Goal: Information Seeking & Learning: Learn about a topic

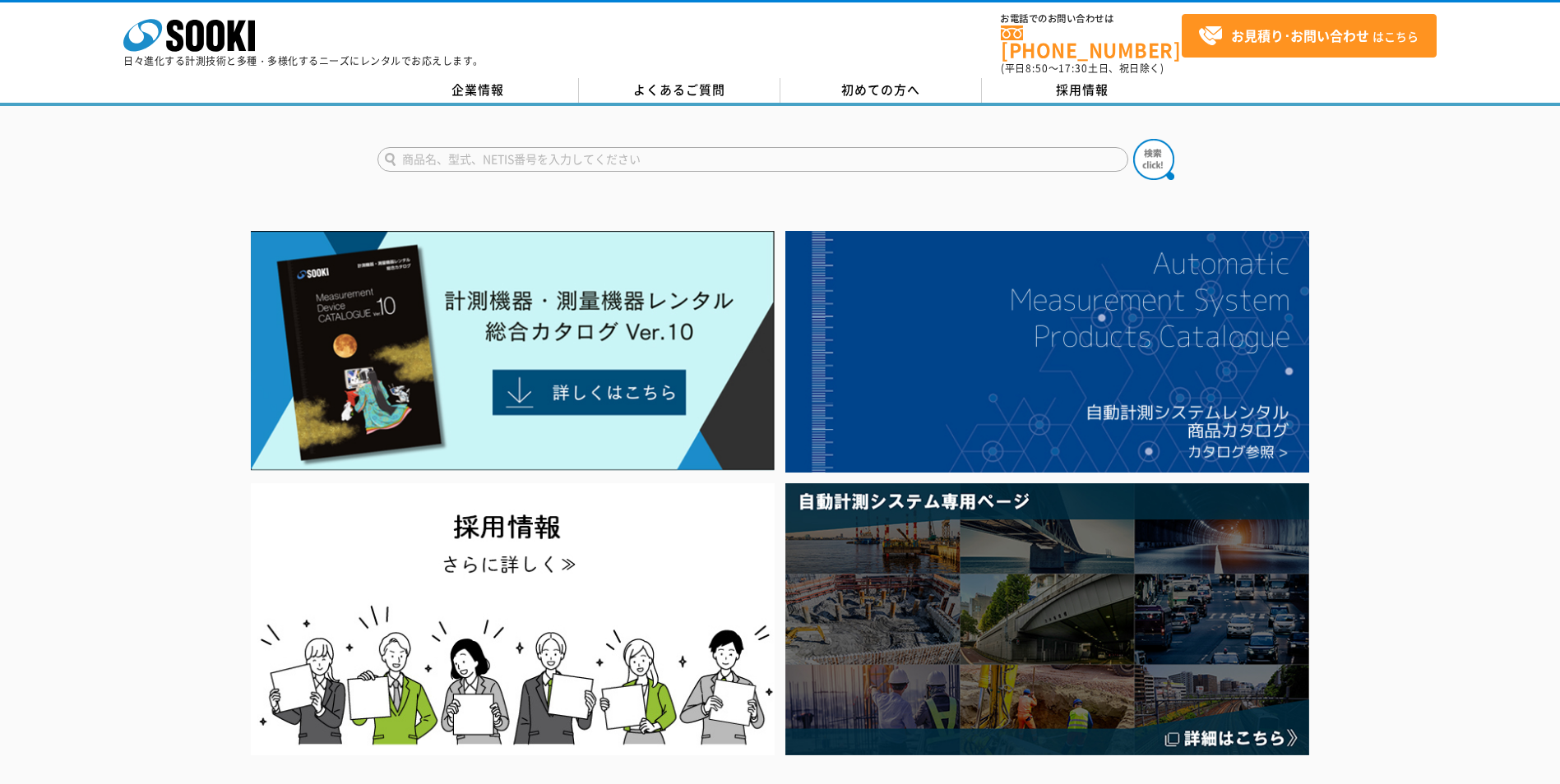
click at [529, 151] on input "text" at bounding box center [753, 159] width 751 height 25
type input "きんりんくん"
click at [1140, 149] on img at bounding box center [1154, 159] width 41 height 41
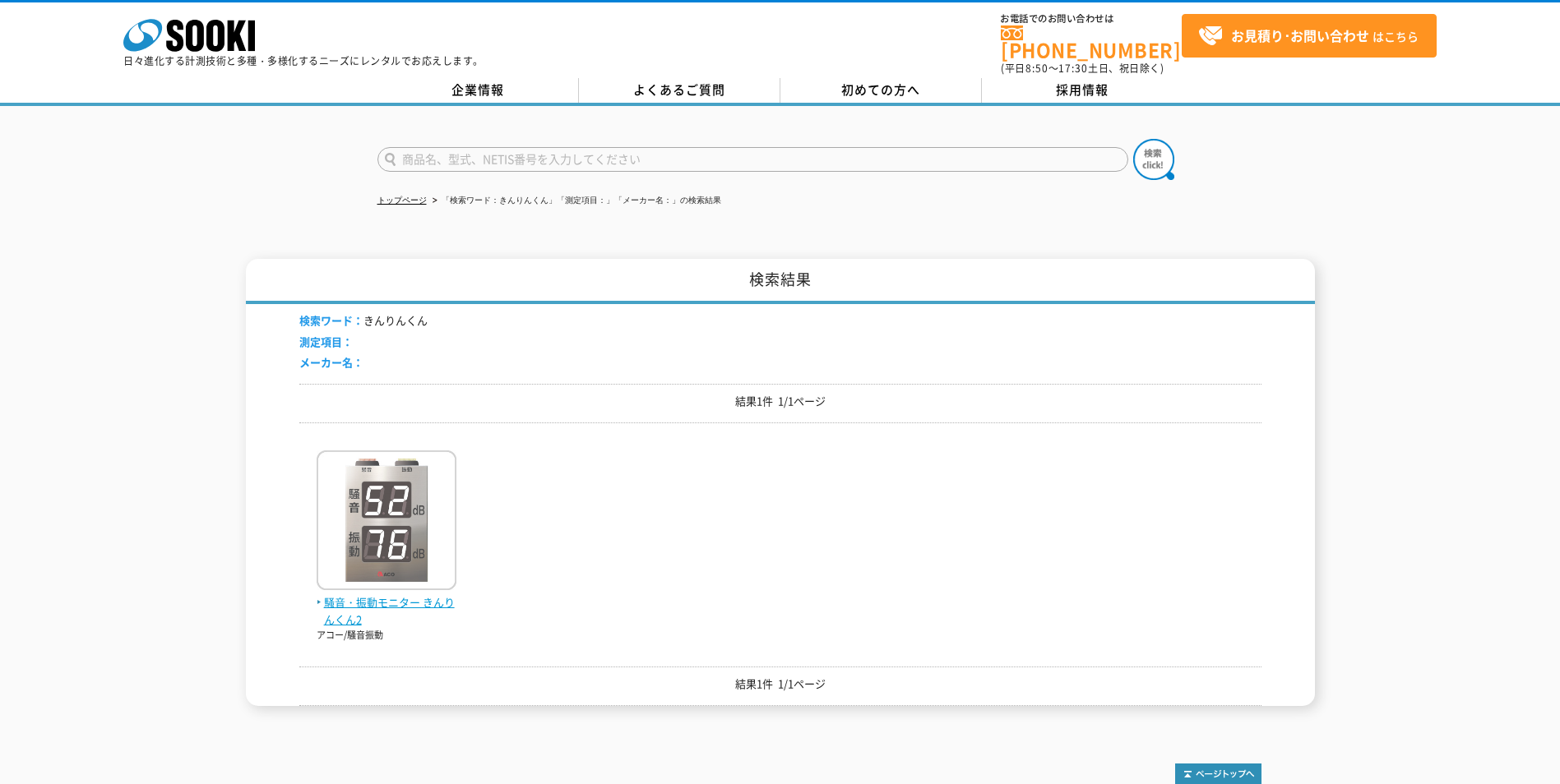
click at [407, 540] on img at bounding box center [386, 522] width 140 height 143
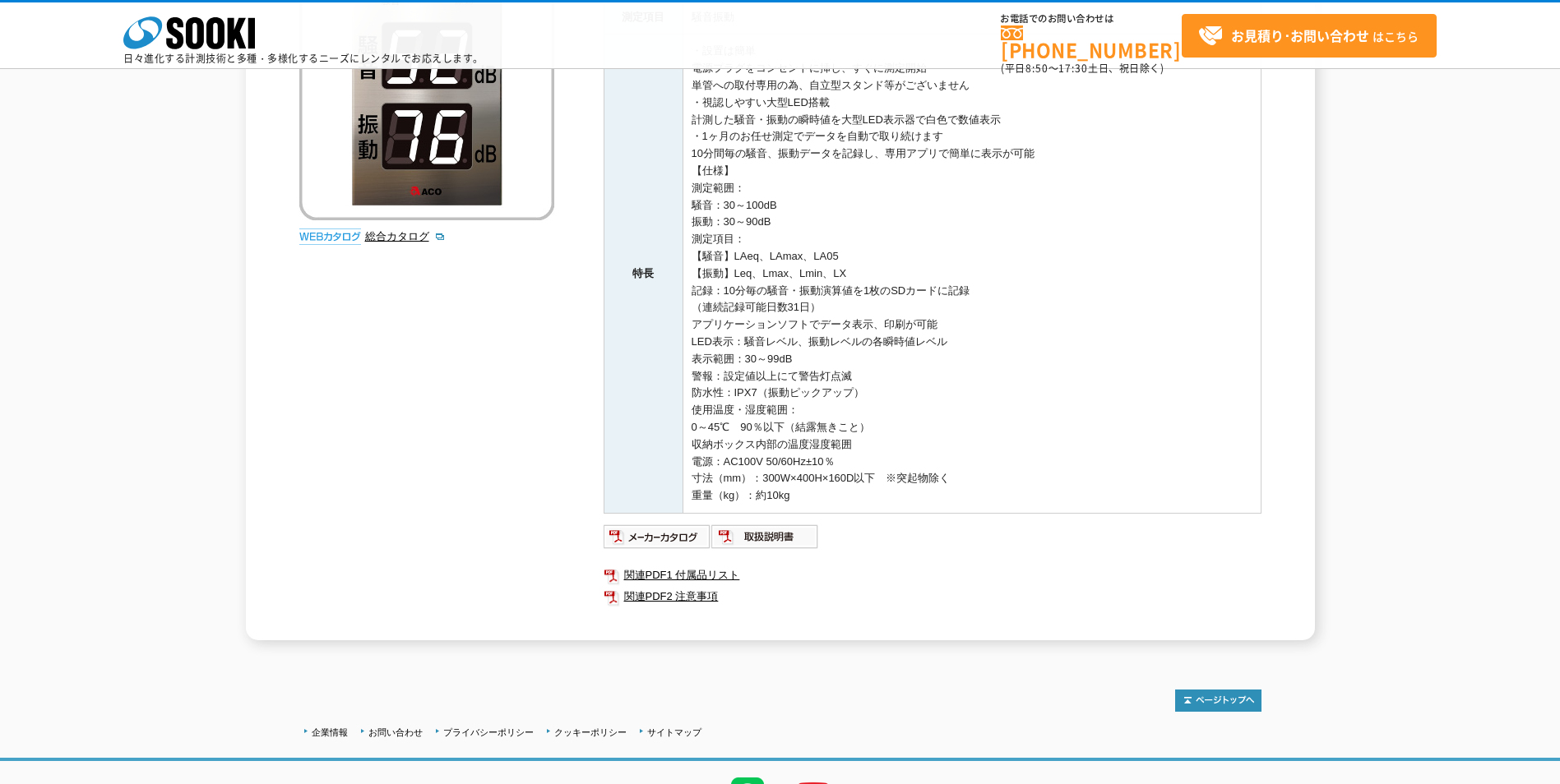
scroll to position [388, 0]
